Goal: Task Accomplishment & Management: Manage account settings

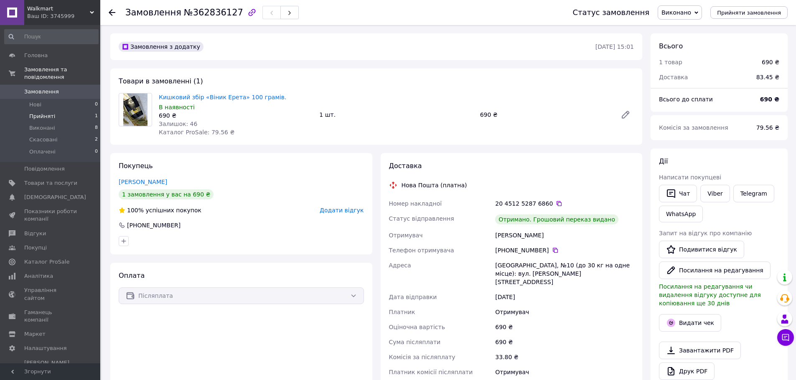
click at [60, 111] on li "Прийняті 1" at bounding box center [51, 117] width 103 height 12
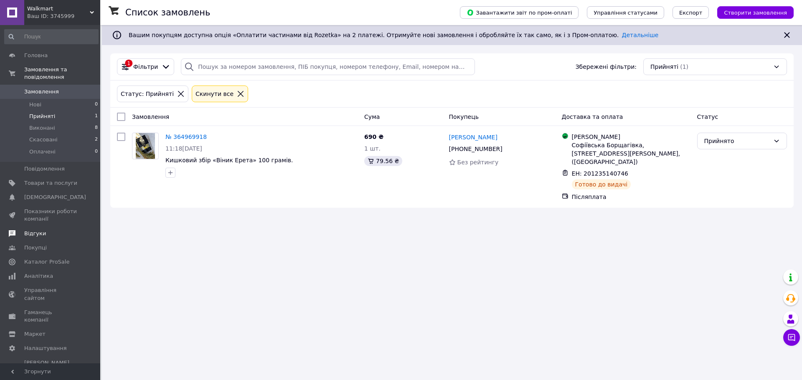
click at [31, 230] on span "Відгуки" at bounding box center [35, 234] width 22 height 8
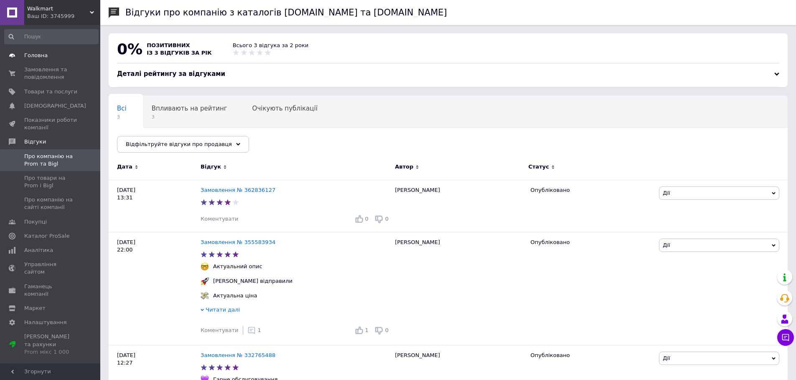
click at [34, 59] on span "Головна" at bounding box center [35, 56] width 23 height 8
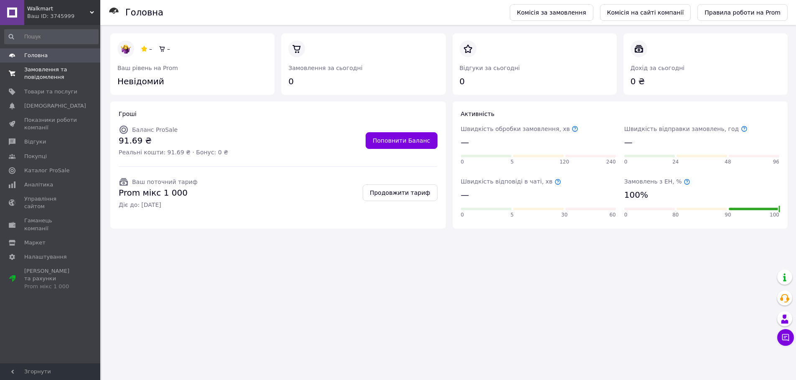
click at [47, 74] on span "Замовлення та повідомлення" at bounding box center [50, 73] width 53 height 15
